Goal: Task Accomplishment & Management: Complete application form

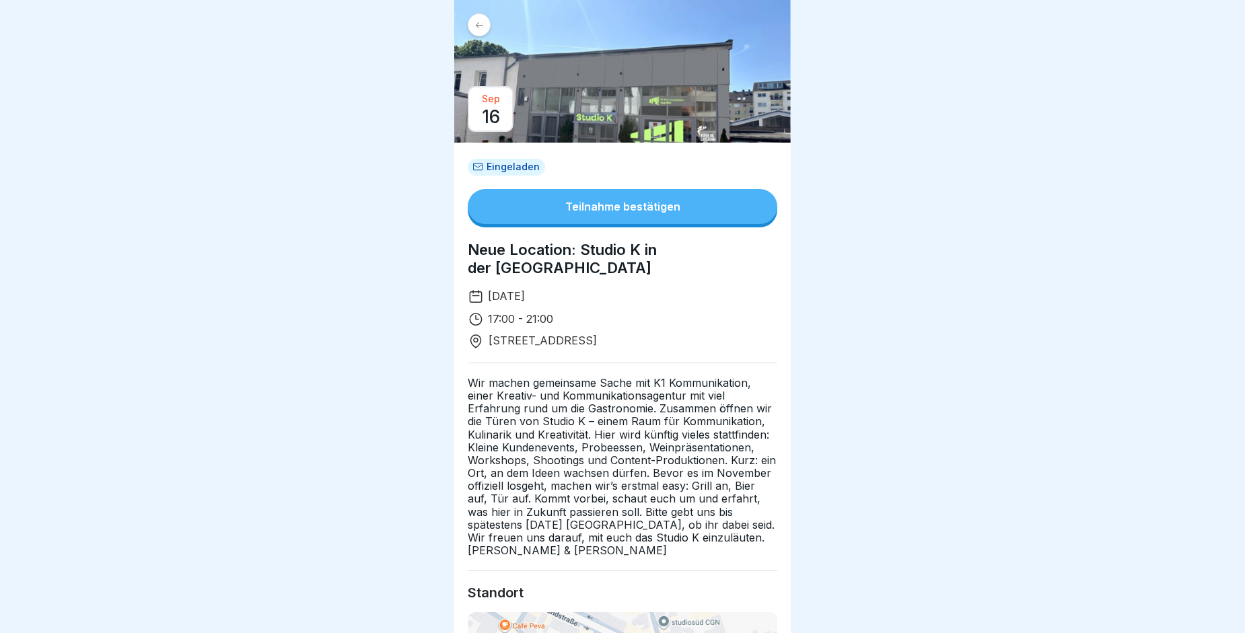
click at [526, 203] on button "Teilnahme bestätigen" at bounding box center [623, 206] width 310 height 35
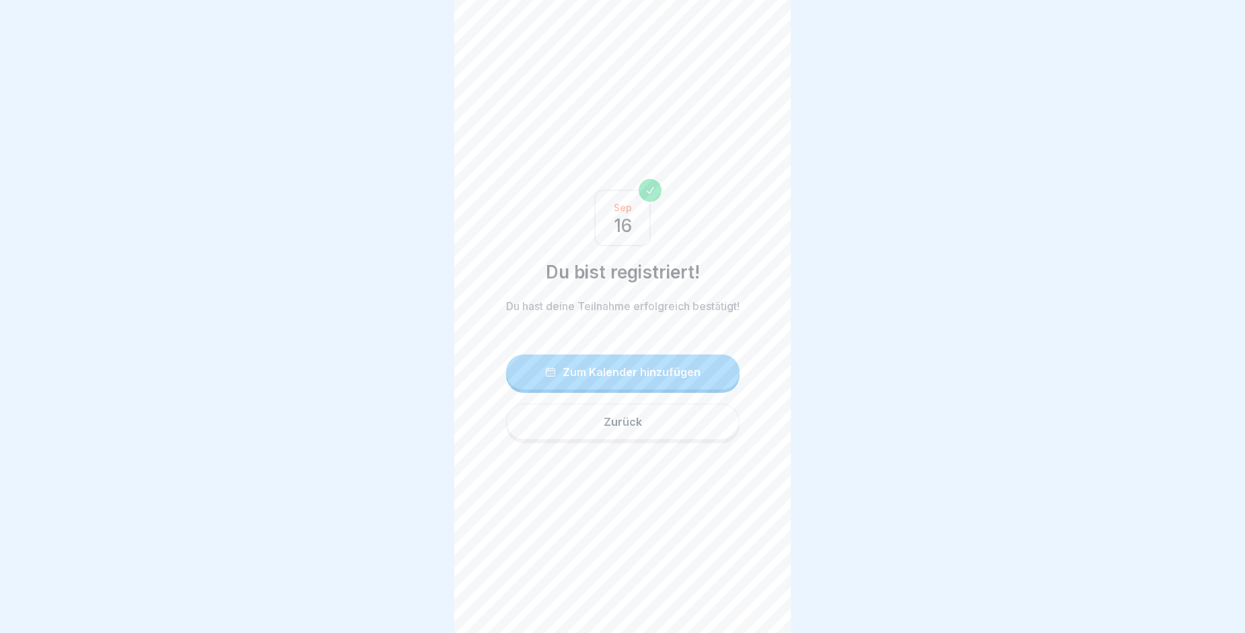
click at [670, 430] on button "Zurück" at bounding box center [623, 422] width 234 height 36
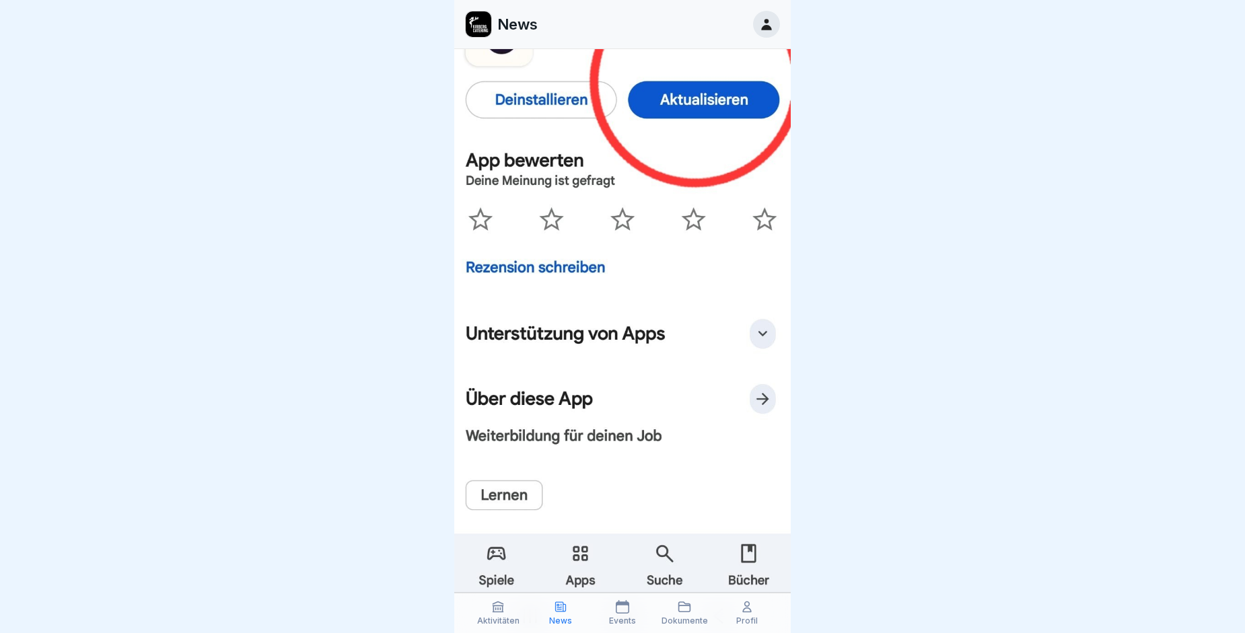
scroll to position [548, 0]
